Goal: Register for event/course

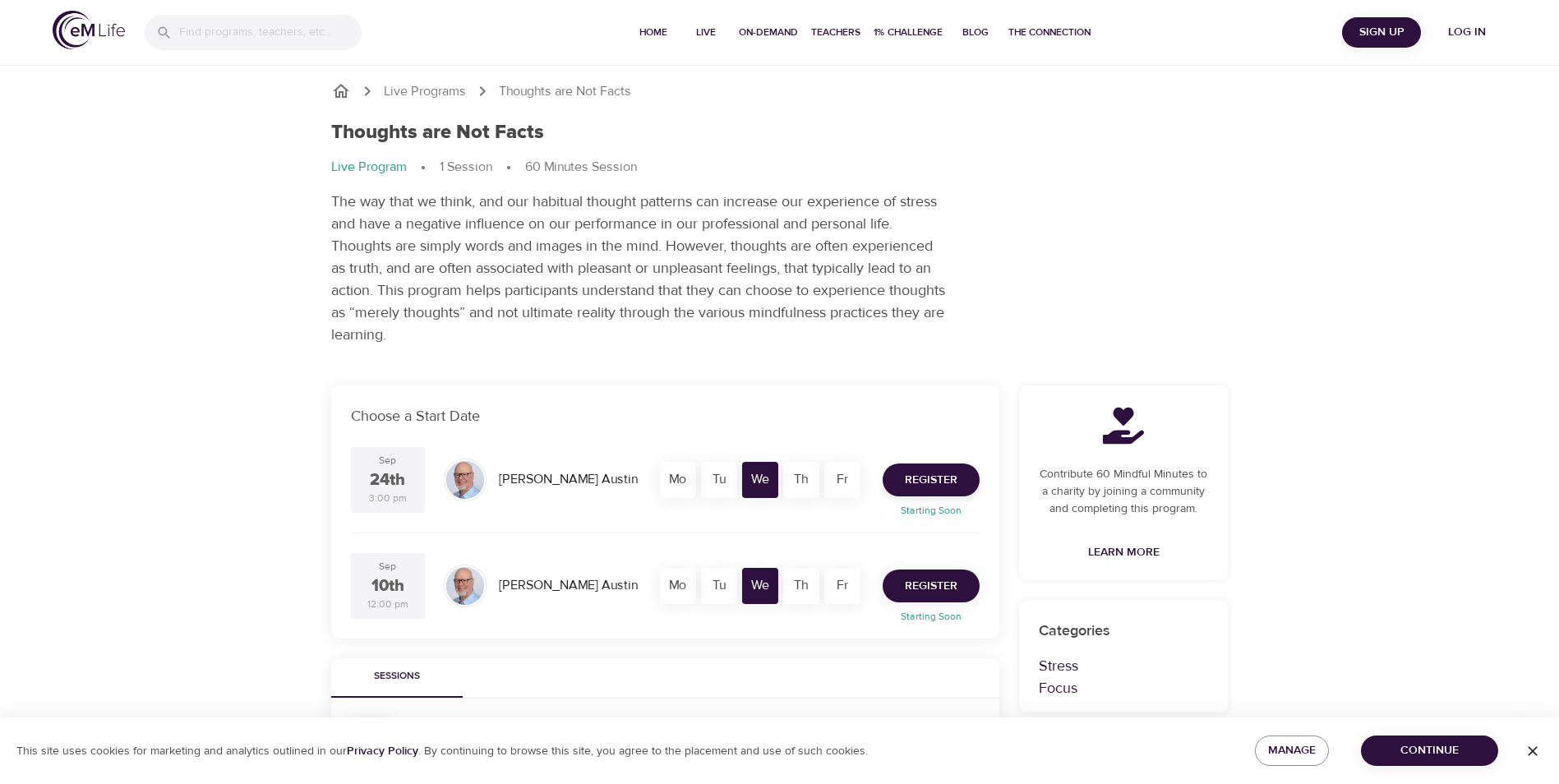
click at [940, 582] on span "Register" at bounding box center [931, 586] width 53 height 21
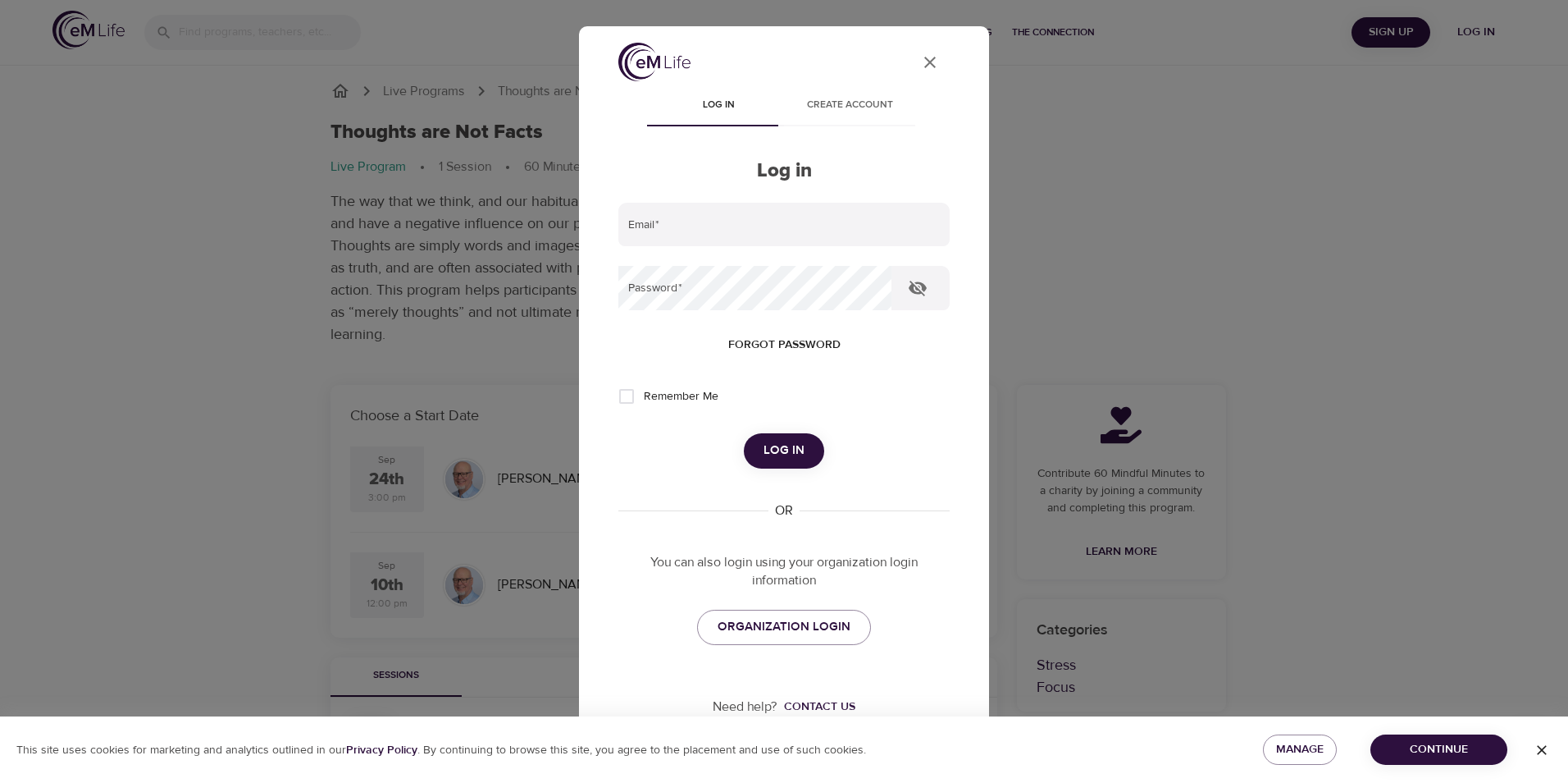
scroll to position [12, 0]
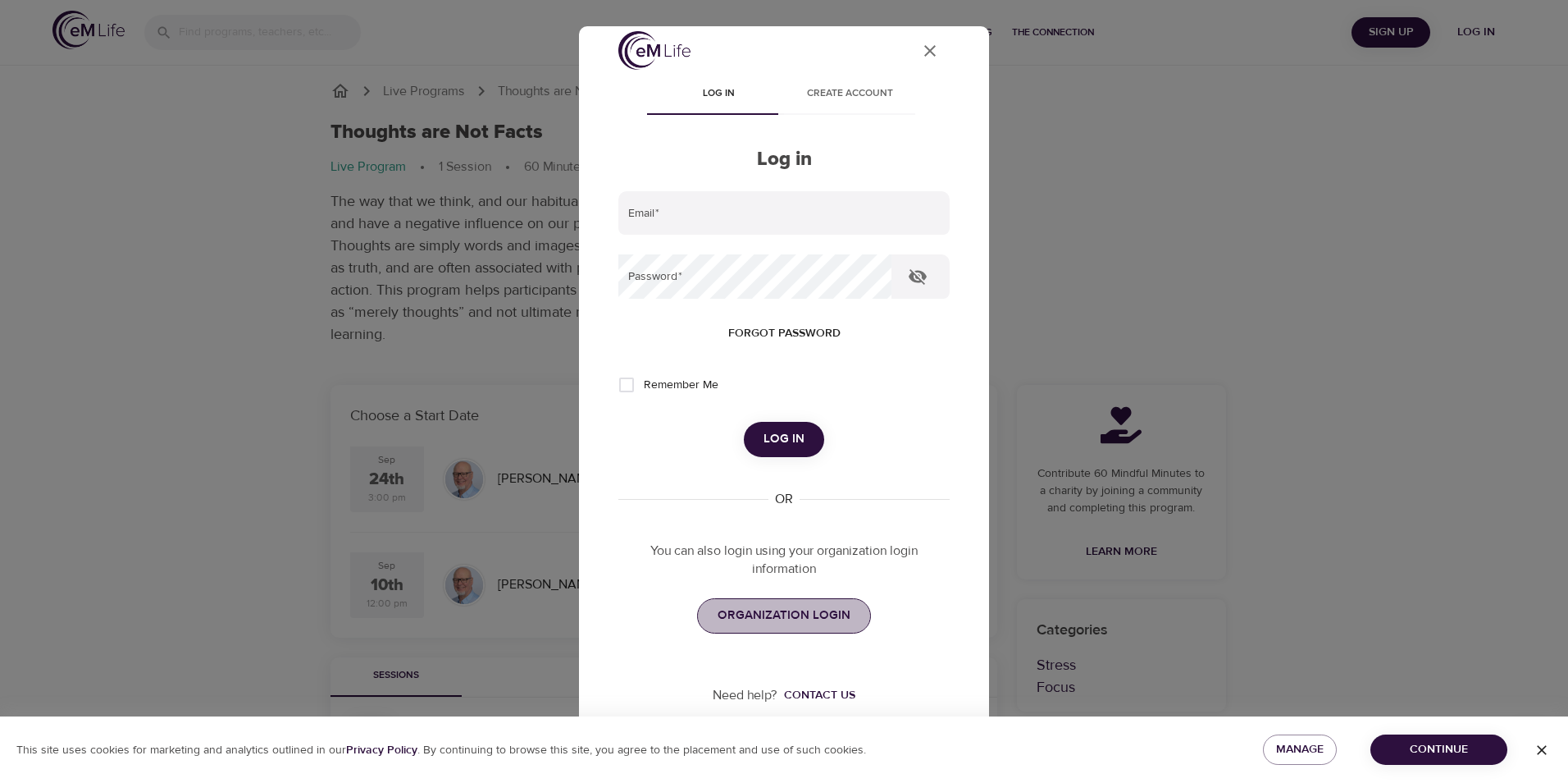
click at [788, 615] on span "ORGANIZATION LOGIN" at bounding box center [784, 616] width 133 height 21
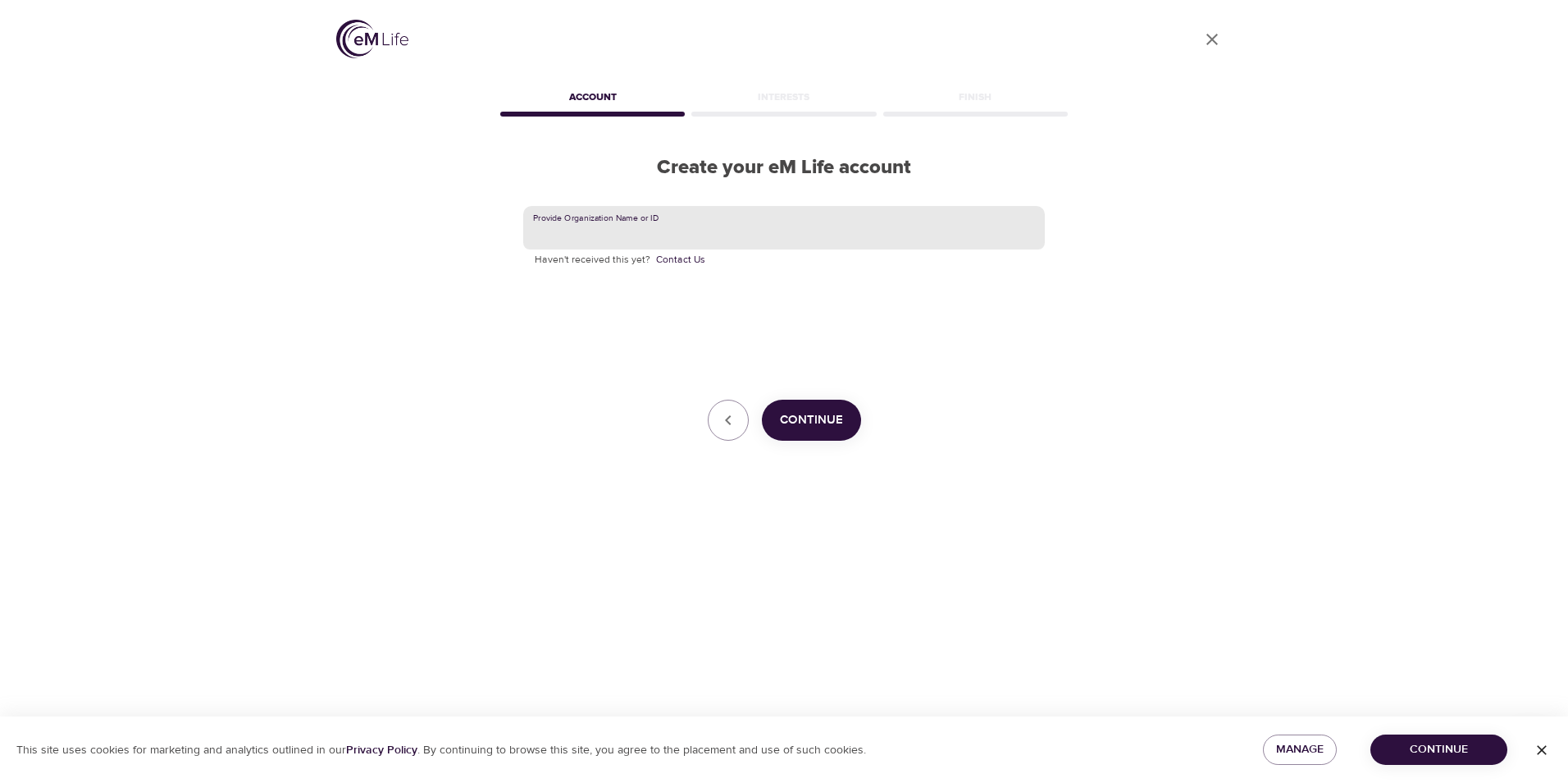
click at [752, 237] on input "text" at bounding box center [784, 228] width 522 height 45
type input "Aetna"
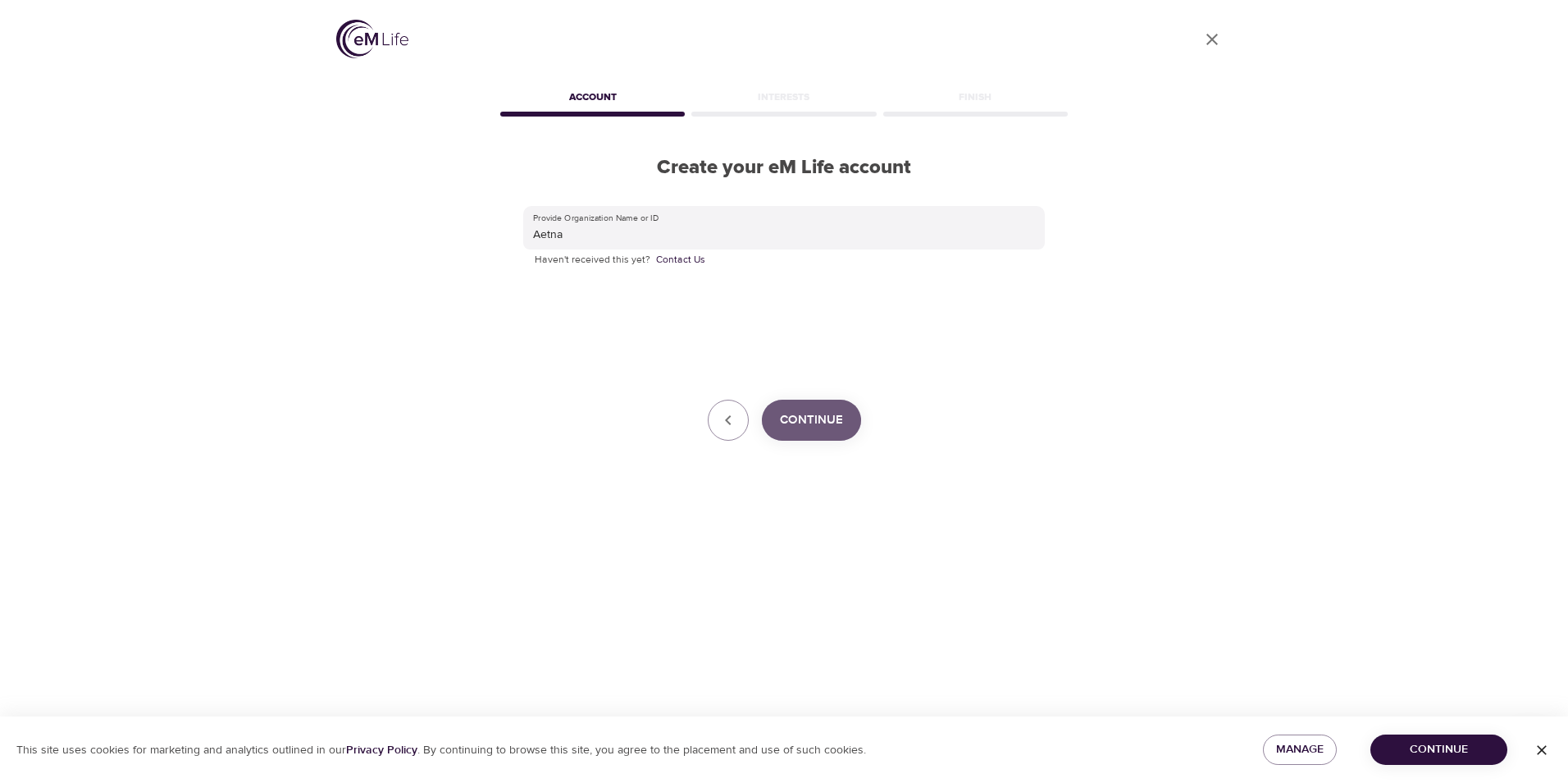
click at [811, 417] on span "Continue" at bounding box center [812, 420] width 63 height 21
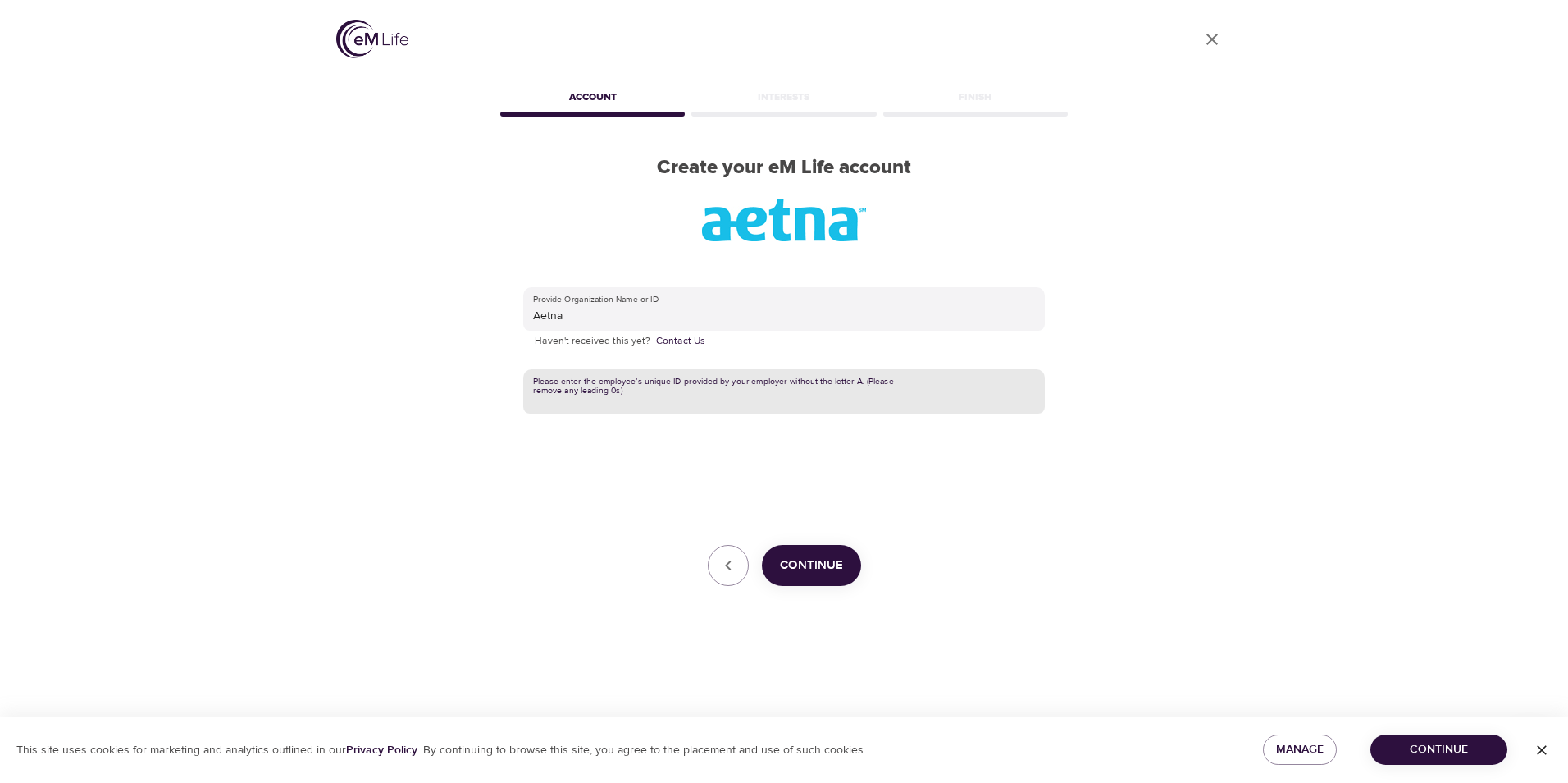
click at [569, 394] on input "text" at bounding box center [784, 392] width 522 height 45
type input "A729425"
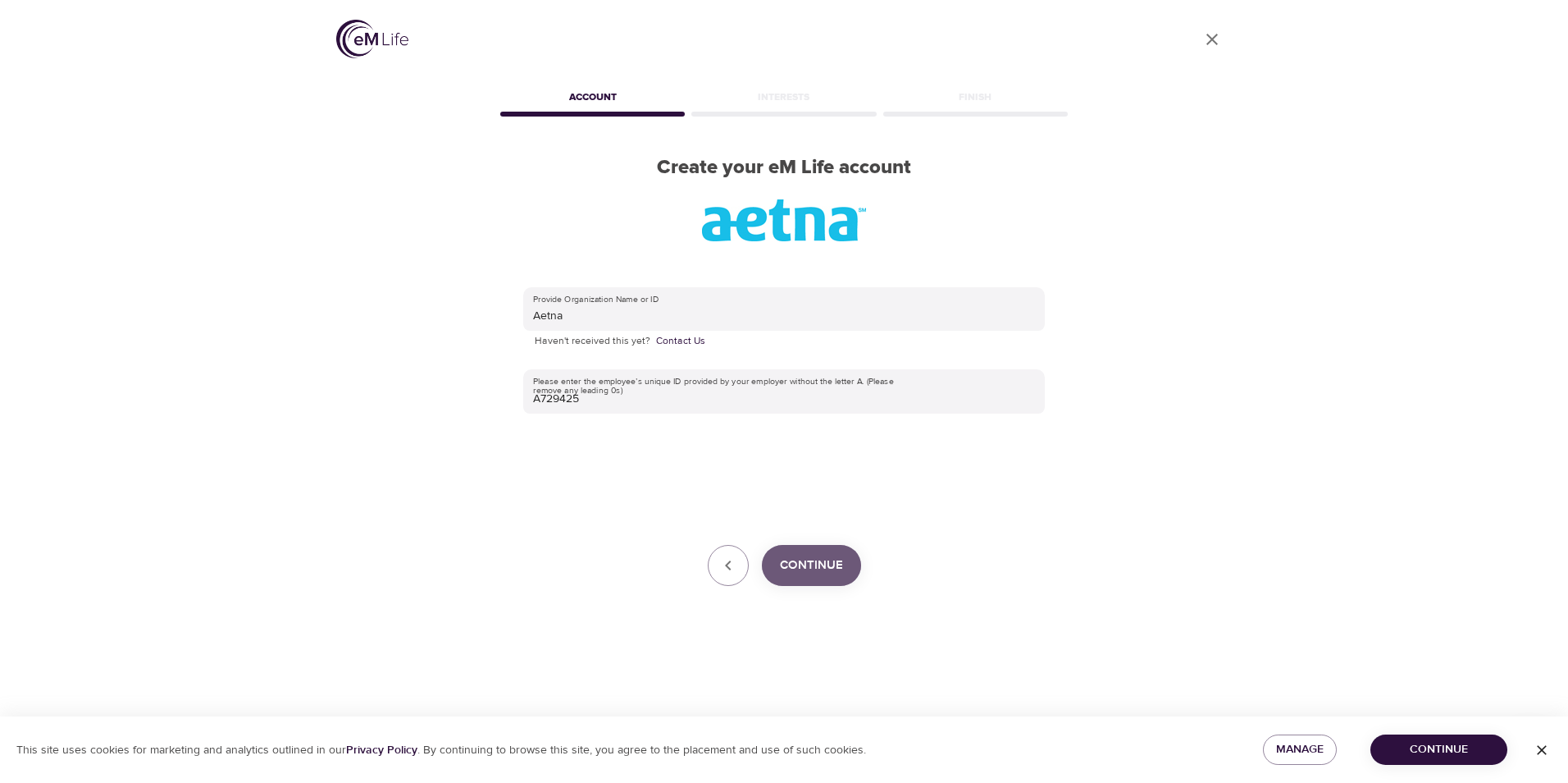
click at [839, 557] on span "Continue" at bounding box center [812, 565] width 63 height 21
